Goal: Information Seeking & Learning: Learn about a topic

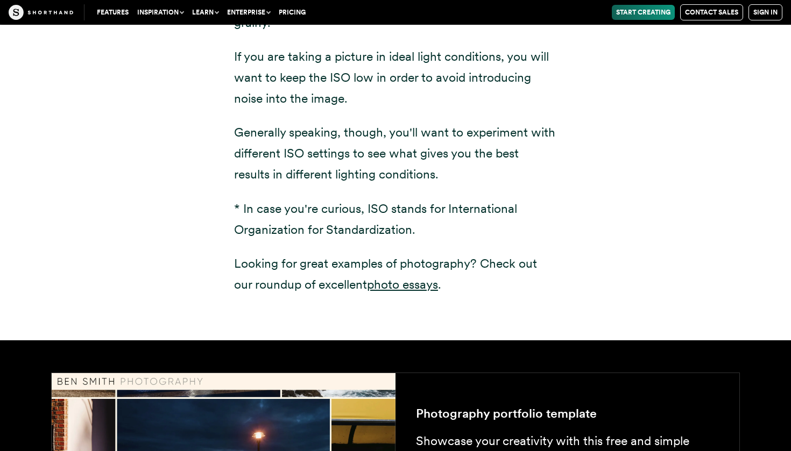
scroll to position [1678, 0]
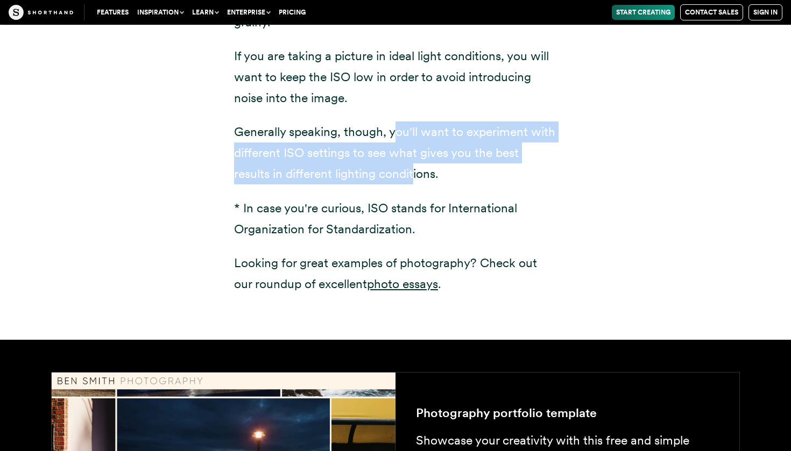
drag, startPoint x: 397, startPoint y: 135, endPoint x: 418, endPoint y: 178, distance: 47.9
click at [418, 177] on p "Generally speaking, though, you'll want to experiment with different ISO settin…" at bounding box center [395, 153] width 323 height 63
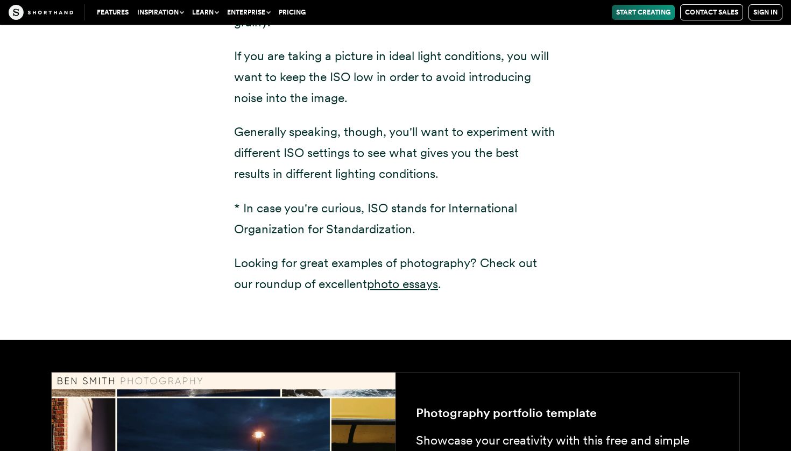
click at [418, 179] on p "Generally speaking, though, you'll want to experiment with different ISO settin…" at bounding box center [395, 153] width 323 height 63
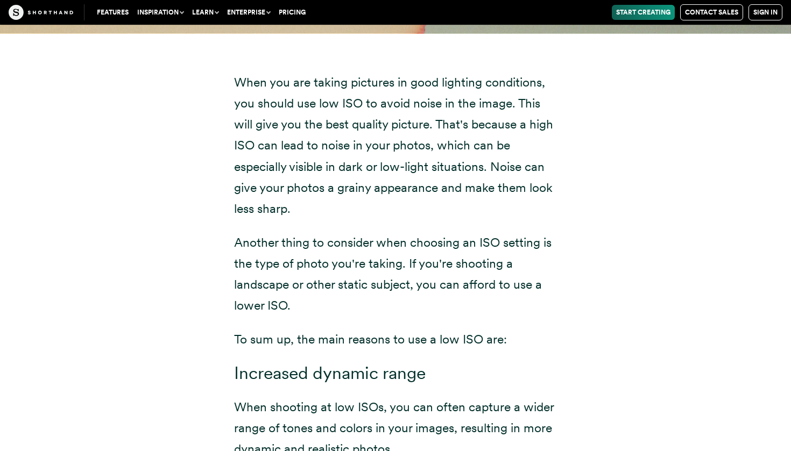
scroll to position [5090, 0]
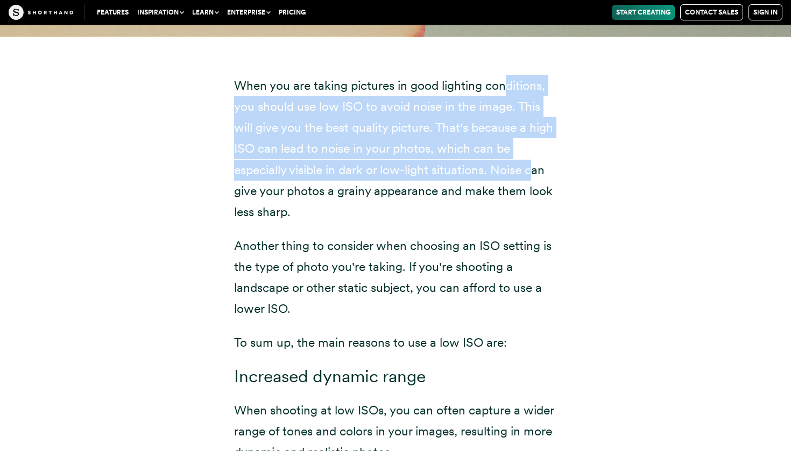
drag, startPoint x: 503, startPoint y: 88, endPoint x: 537, endPoint y: 153, distance: 73.4
click at [537, 153] on p "When you are taking pictures in good lighting conditions, you should use low IS…" at bounding box center [395, 148] width 323 height 147
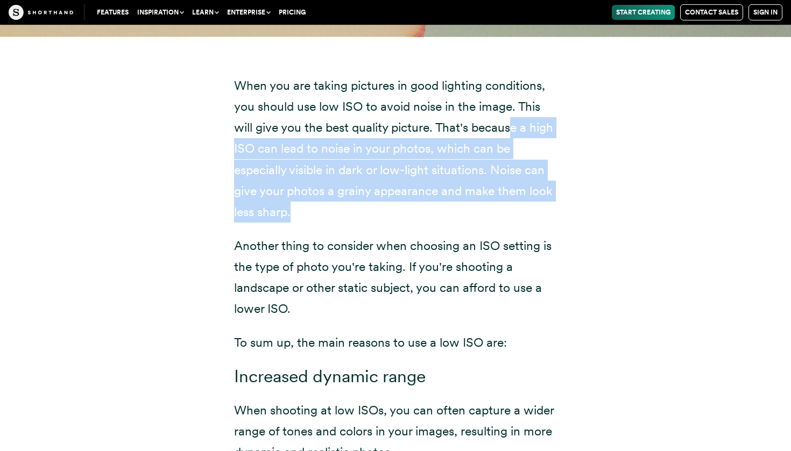
drag, startPoint x: 511, startPoint y: 110, endPoint x: 557, endPoint y: 205, distance: 105.4
click at [556, 204] on p "When you are taking pictures in good lighting conditions, you should use low IS…" at bounding box center [395, 148] width 323 height 147
click at [557, 205] on div "When you are taking pictures in good lighting conditions, you should use low IS…" at bounding box center [396, 382] width 366 height 691
drag, startPoint x: 557, startPoint y: 205, endPoint x: 533, endPoint y: 119, distance: 89.3
click at [533, 119] on div "When you are taking pictures in good lighting conditions, you should use low IS…" at bounding box center [396, 382] width 366 height 691
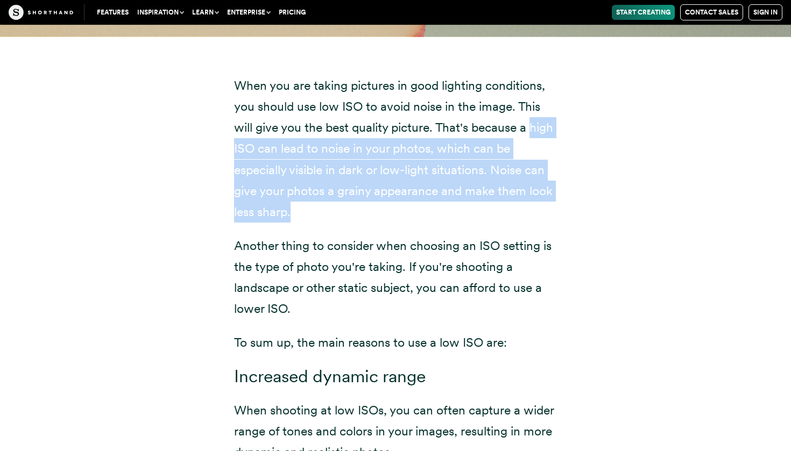
click at [533, 119] on p "When you are taking pictures in good lighting conditions, you should use low IS…" at bounding box center [395, 148] width 323 height 147
drag, startPoint x: 494, startPoint y: 185, endPoint x: 478, endPoint y: 124, distance: 62.9
click at [478, 123] on p "When you are taking pictures in good lighting conditions, you should use low IS…" at bounding box center [395, 148] width 323 height 147
click at [478, 124] on p "When you are taking pictures in good lighting conditions, you should use low IS…" at bounding box center [395, 148] width 323 height 147
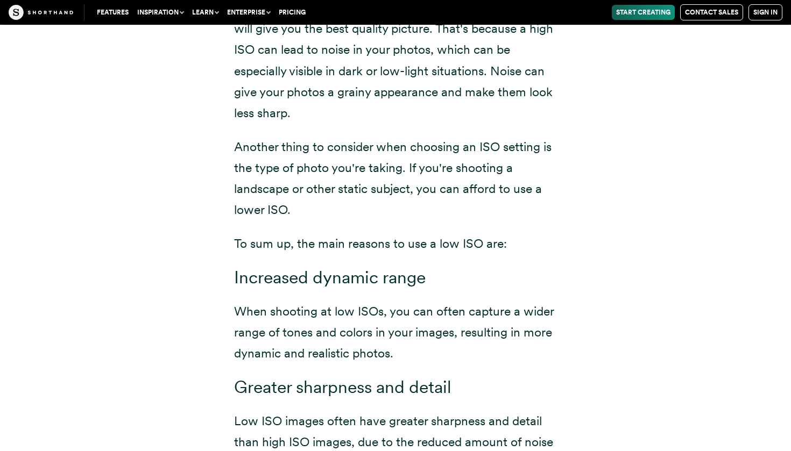
scroll to position [5192, 0]
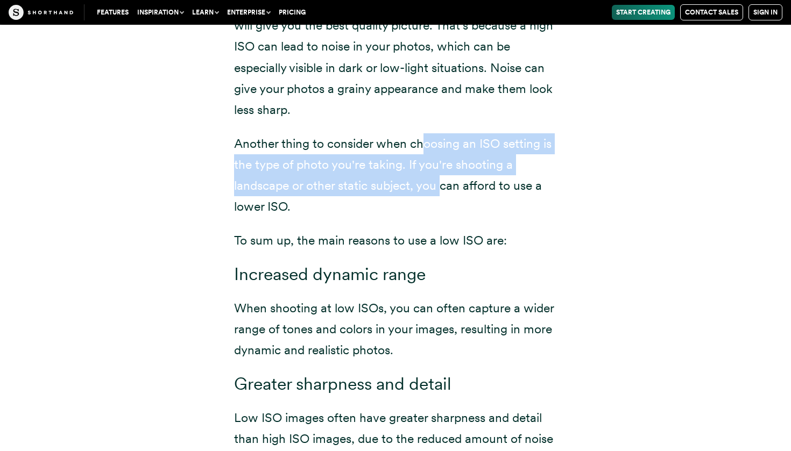
drag, startPoint x: 444, startPoint y: 181, endPoint x: 423, endPoint y: 140, distance: 46.0
click at [423, 140] on p "Another thing to consider when choosing an ISO setting is the type of photo you…" at bounding box center [395, 175] width 323 height 84
click at [422, 140] on p "Another thing to consider when choosing an ISO setting is the type of photo you…" at bounding box center [395, 175] width 323 height 84
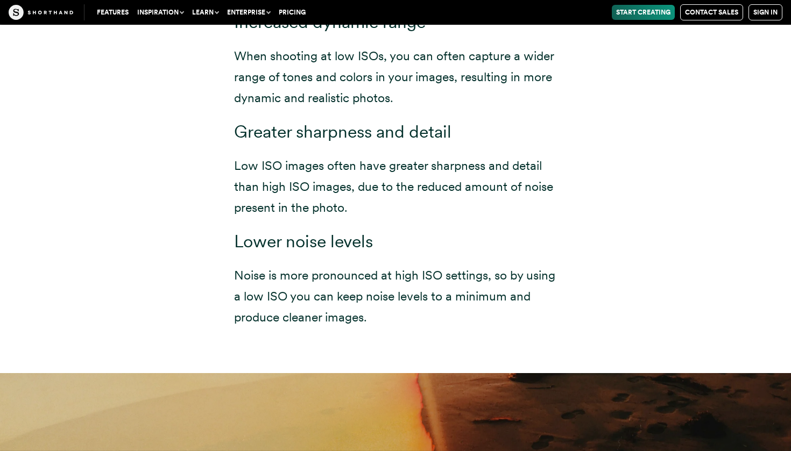
scroll to position [5450, 0]
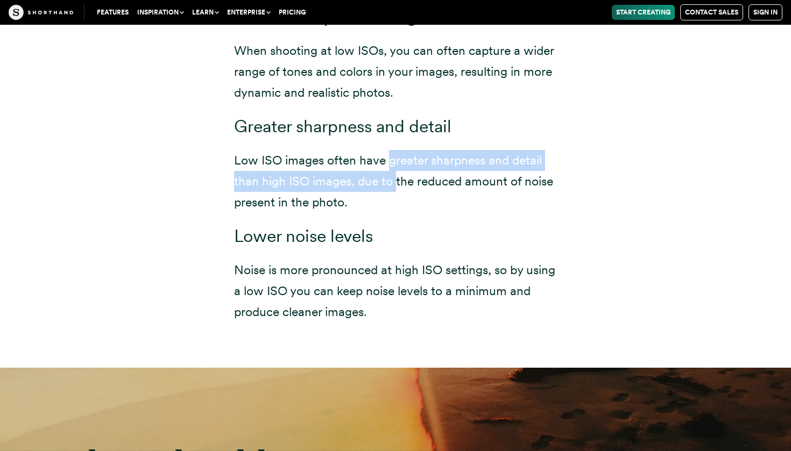
drag, startPoint x: 386, startPoint y: 154, endPoint x: 398, endPoint y: 168, distance: 18.0
click at [398, 168] on p "Low ISO images often have greater sharpness and detail than high ISO images, du…" at bounding box center [395, 181] width 323 height 63
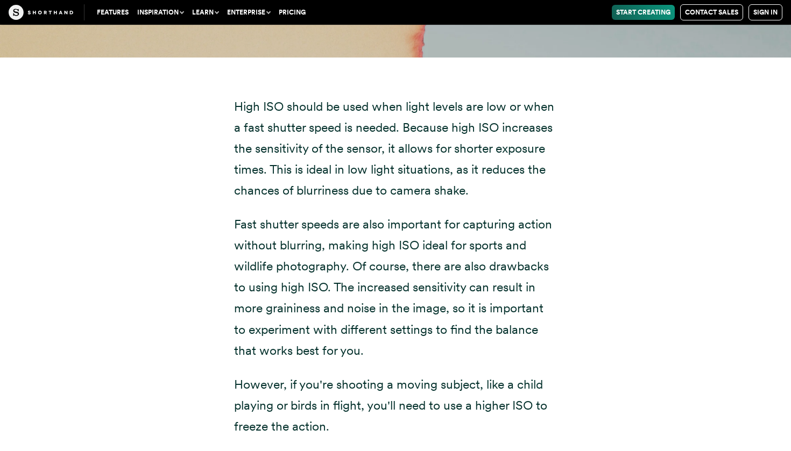
scroll to position [5986, 0]
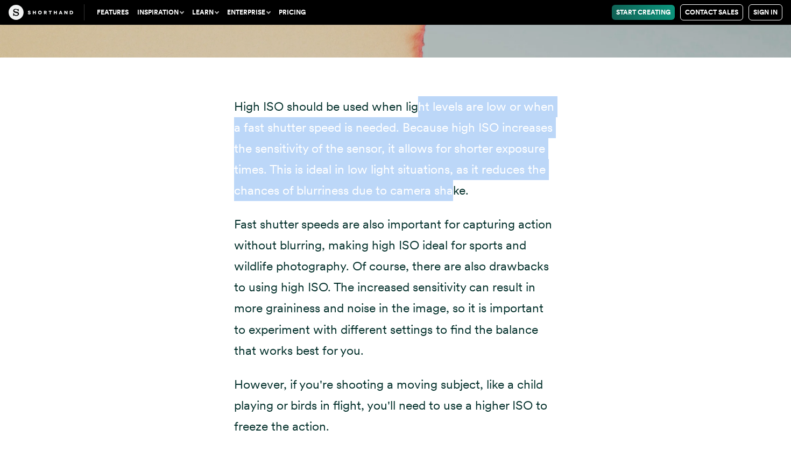
drag, startPoint x: 421, startPoint y: 96, endPoint x: 458, endPoint y: 173, distance: 84.9
click at [458, 173] on p "High ISO should be used when light levels are low or when a fast shutter speed …" at bounding box center [395, 148] width 323 height 105
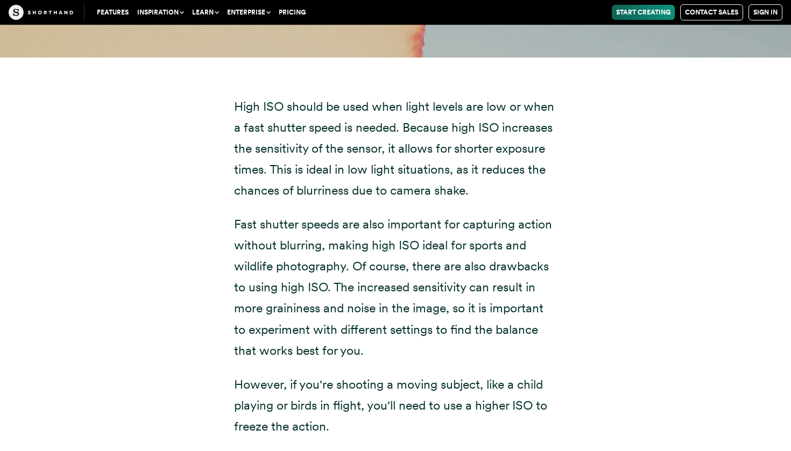
drag, startPoint x: 480, startPoint y: 175, endPoint x: 487, endPoint y: 196, distance: 21.8
click at [487, 196] on div "High ISO should be used when light levels are low or when a fast shutter speed …" at bounding box center [395, 437] width 323 height 683
click at [480, 175] on p "High ISO should be used when light levels are low or when a fast shutter speed …" at bounding box center [395, 148] width 323 height 105
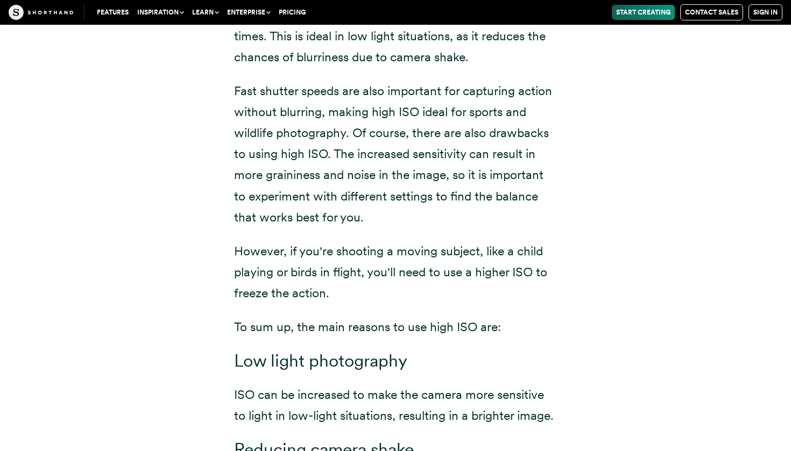
scroll to position [6130, 0]
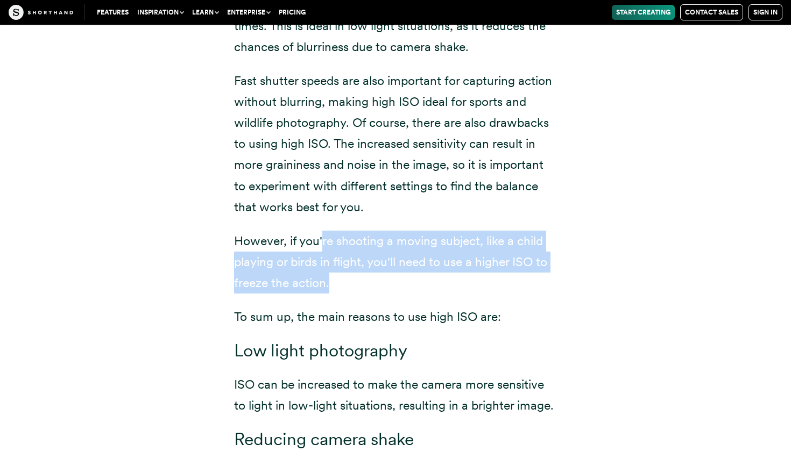
drag, startPoint x: 339, startPoint y: 270, endPoint x: 323, endPoint y: 236, distance: 38.0
click at [323, 236] on p "However, if you're shooting a moving subject, like a child playing or birds in …" at bounding box center [395, 262] width 323 height 63
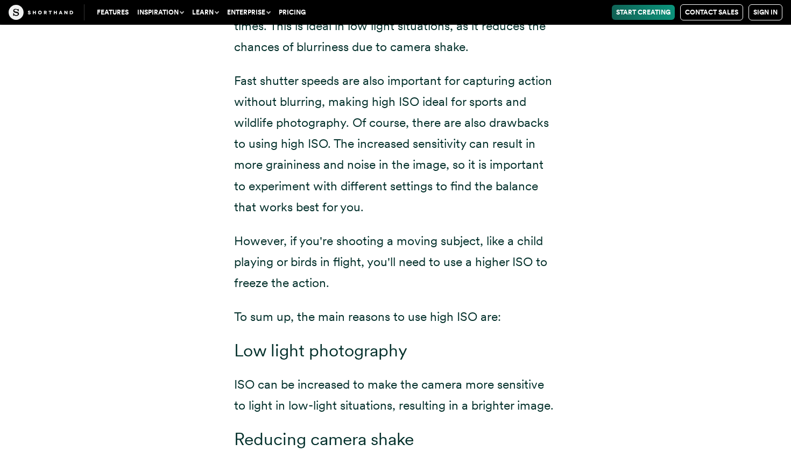
click at [385, 296] on div "High ISO should be used when light levels are low or when a fast shutter speed …" at bounding box center [395, 294] width 323 height 683
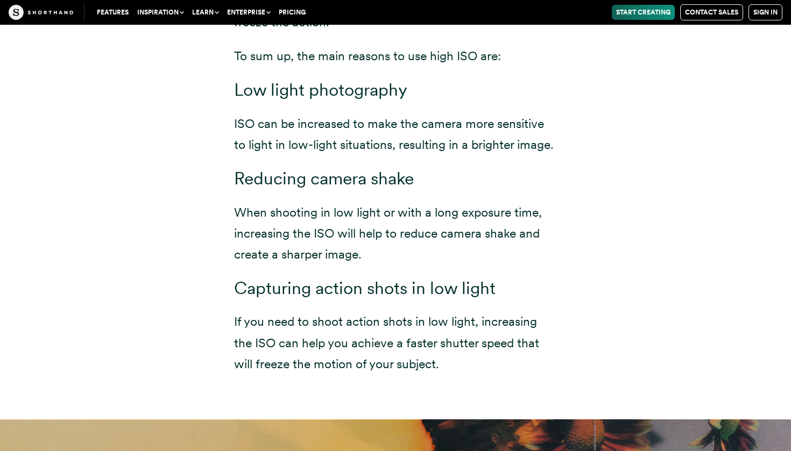
scroll to position [6394, 0]
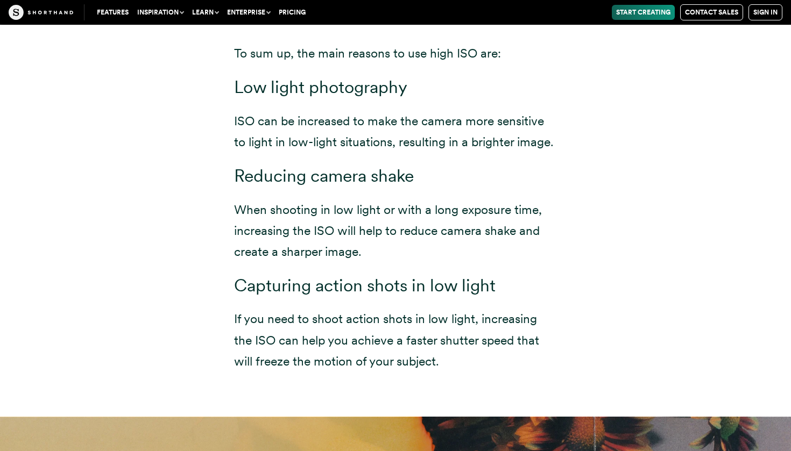
click at [556, 139] on p "ISO can be increased to make the camera more sensitive to light in low-light si…" at bounding box center [395, 132] width 323 height 42
drag, startPoint x: 310, startPoint y: 85, endPoint x: 393, endPoint y: 88, distance: 82.4
click at [393, 81] on h3 "Low light photography" at bounding box center [395, 87] width 323 height 21
click at [393, 88] on h3 "Low light photography" at bounding box center [395, 87] width 323 height 21
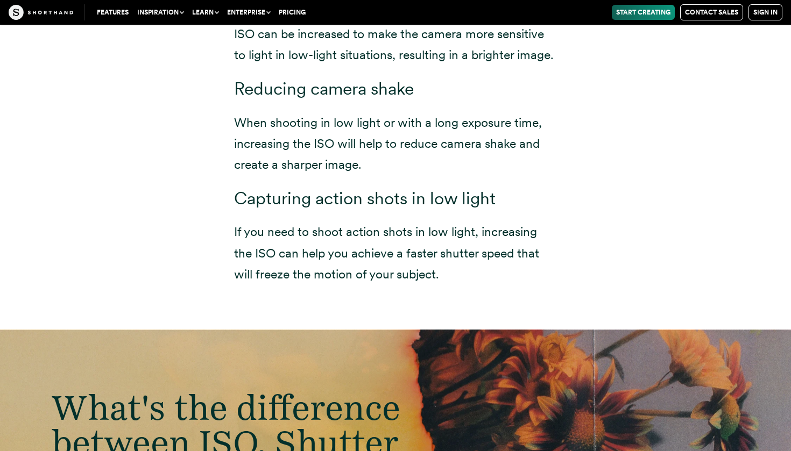
scroll to position [6484, 0]
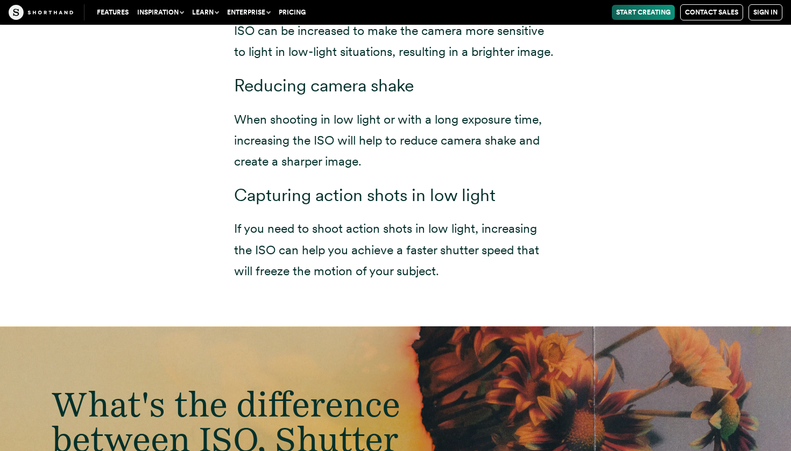
click at [408, 218] on p "If you need to shoot action shots in low light, increasing the ISO can help you…" at bounding box center [395, 249] width 323 height 63
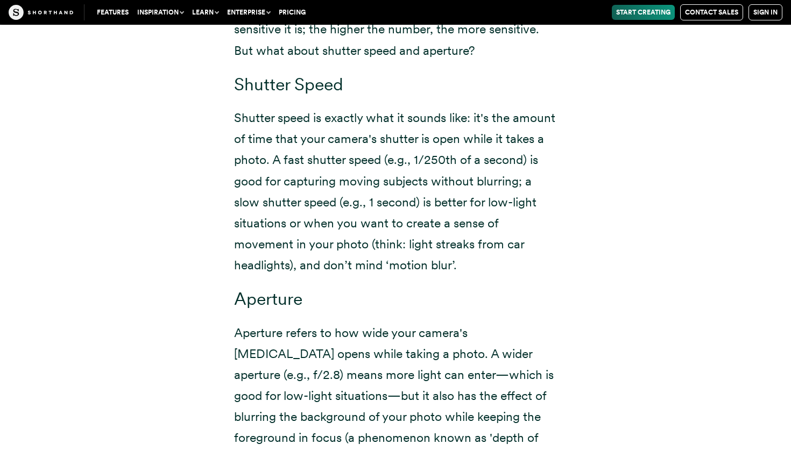
scroll to position [7232, 0]
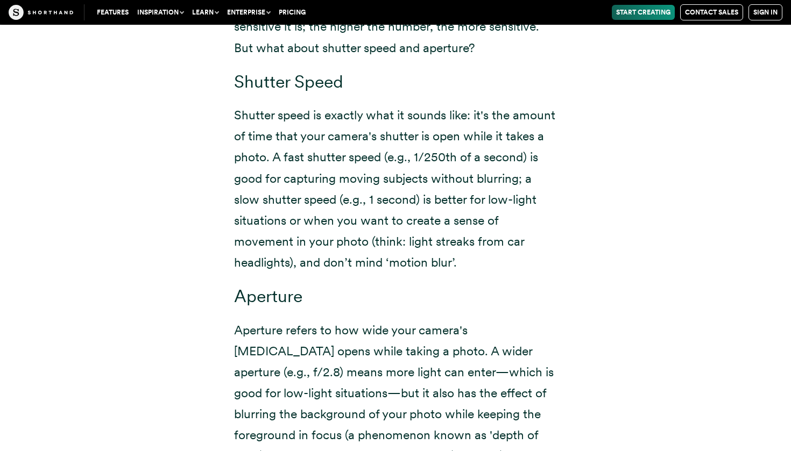
click at [479, 240] on p "Shutter speed is exactly what it sounds like: it's the amount of time that your…" at bounding box center [395, 189] width 323 height 168
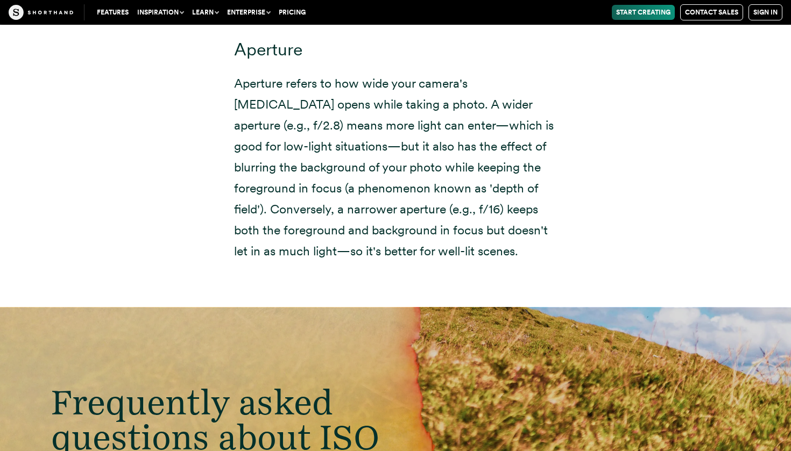
scroll to position [7479, 0]
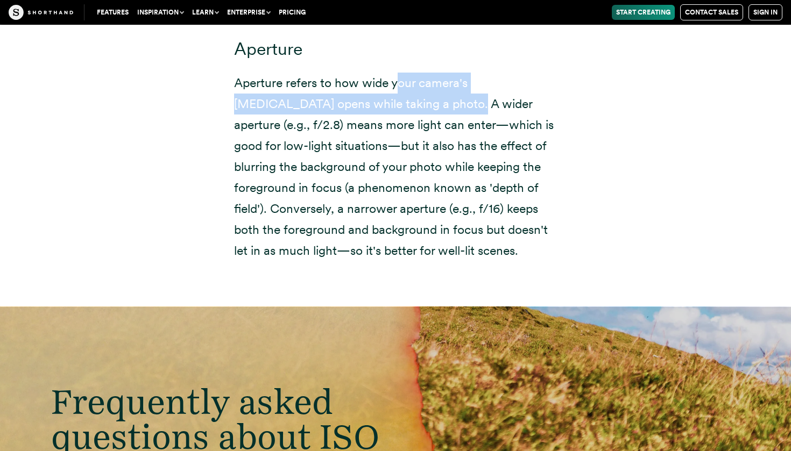
drag, startPoint x: 413, startPoint y: 91, endPoint x: 396, endPoint y: 76, distance: 23.2
click at [396, 76] on p "Aperture refers to how wide your camera's [MEDICAL_DATA] opens while taking a p…" at bounding box center [395, 167] width 323 height 189
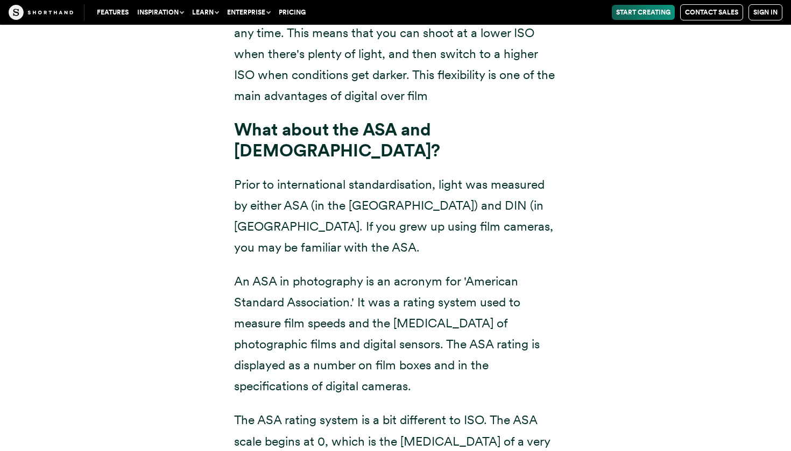
scroll to position [8353, 0]
